Goal: Check status: Check status

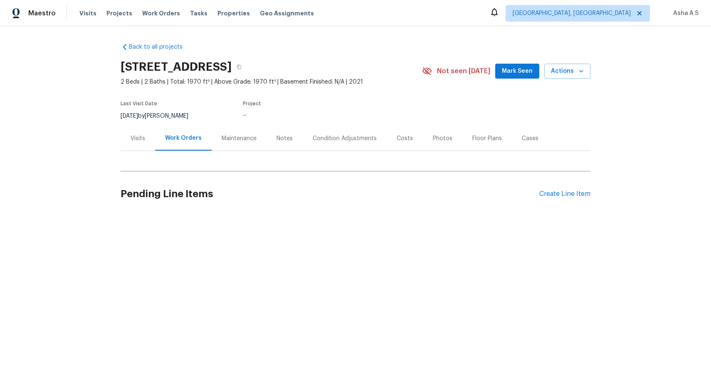
click at [139, 142] on div "Visits" at bounding box center [138, 138] width 15 height 8
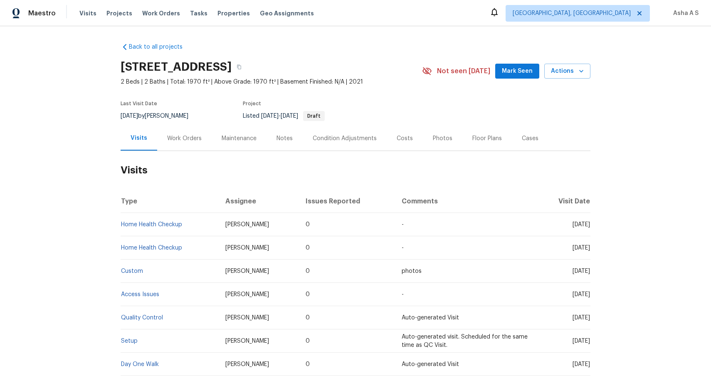
click at [170, 145] on div "Work Orders" at bounding box center [184, 138] width 55 height 25
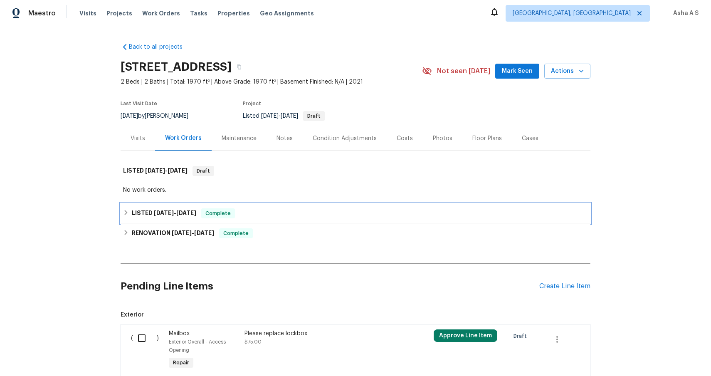
click at [171, 218] on h6 "LISTED 5/7/25 - 6/26/25" at bounding box center [164, 213] width 64 height 10
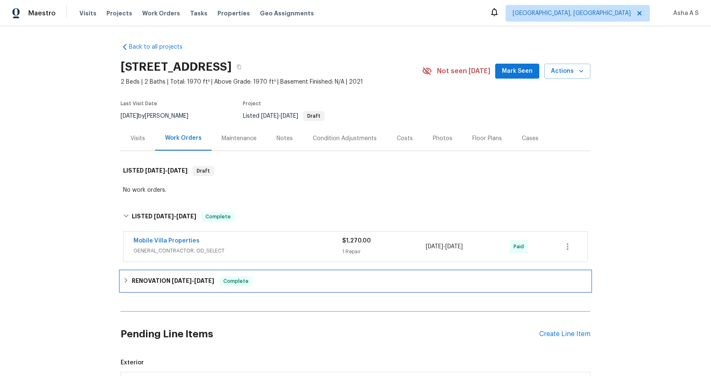
click at [171, 279] on h6 "RENOVATION 5/5/25 - 5/5/25" at bounding box center [173, 281] width 82 height 10
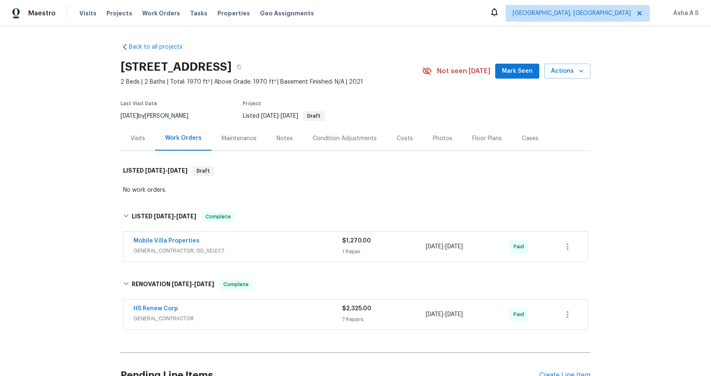
click at [178, 250] on span "GENERAL_CONTRACTOR, OD_SELECT" at bounding box center [238, 251] width 209 height 8
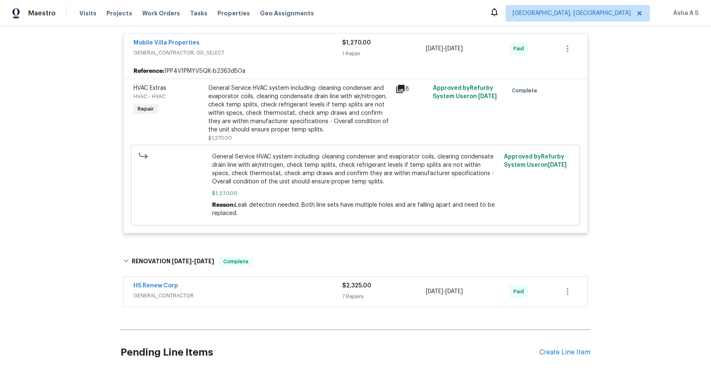
scroll to position [203, 0]
click at [214, 293] on span "GENERAL_CONTRACTOR" at bounding box center [238, 296] width 209 height 8
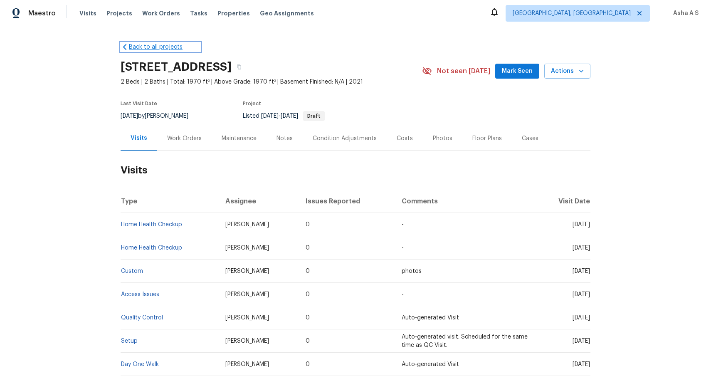
click at [132, 50] on link "Back to all projects" at bounding box center [161, 47] width 80 height 8
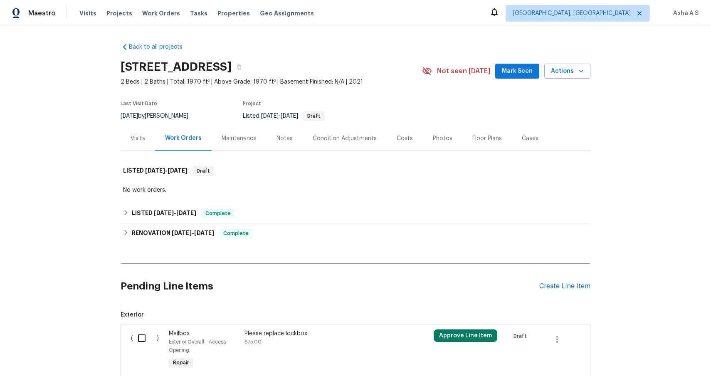
scroll to position [67, 0]
click at [173, 216] on span "5/7/25 - 6/26/25" at bounding box center [175, 213] width 42 height 6
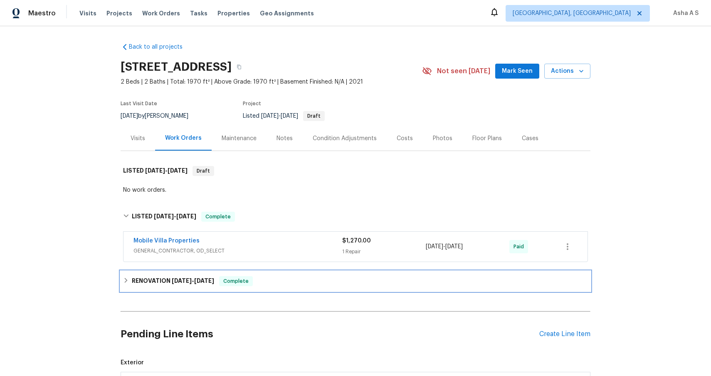
click at [168, 278] on h6 "RENOVATION 5/5/25 - 5/5/25" at bounding box center [173, 281] width 82 height 10
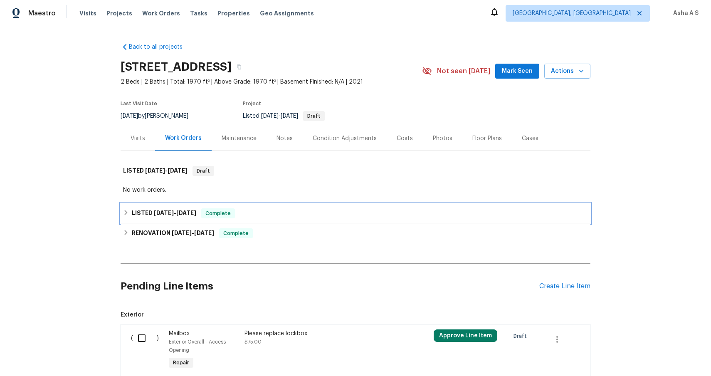
click at [175, 214] on span "5/7/25 - 6/26/25" at bounding box center [175, 213] width 42 height 6
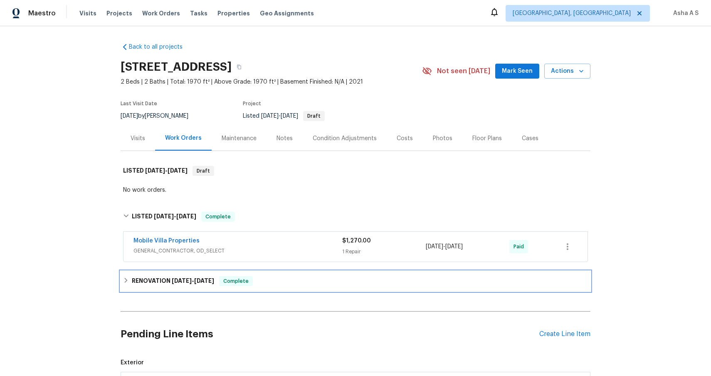
click at [191, 276] on h6 "RENOVATION 5/5/25 - 5/5/25" at bounding box center [173, 281] width 82 height 10
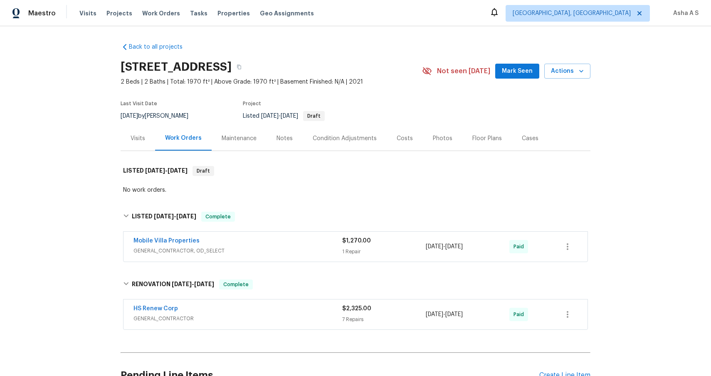
click at [207, 242] on div "Mobile Villa Properties" at bounding box center [238, 242] width 209 height 10
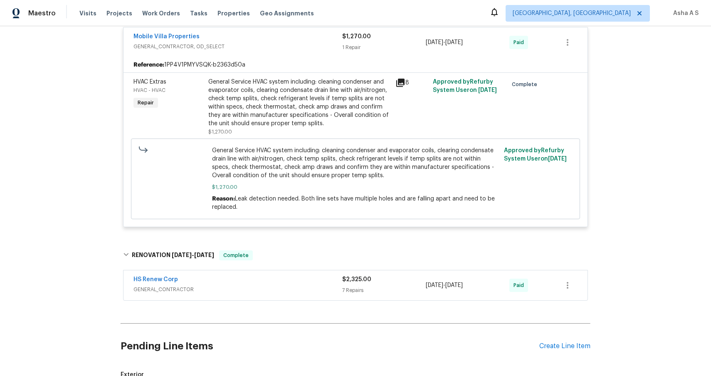
scroll to position [202, 0]
